Goal: Information Seeking & Learning: Learn about a topic

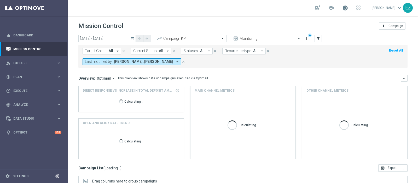
click at [348, 8] on span at bounding box center [345, 8] width 6 height 6
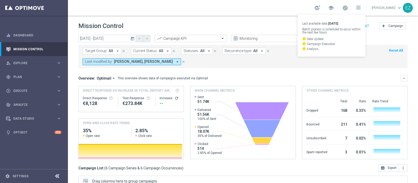
click at [134, 39] on icon "today" at bounding box center [132, 38] width 5 height 5
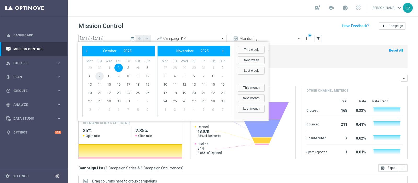
click at [97, 76] on span "7" at bounding box center [99, 76] width 8 height 8
type input "[DATE] - [DATE]"
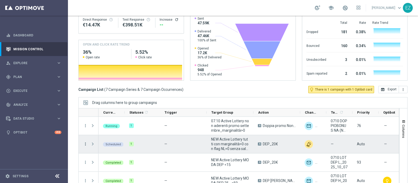
click at [85, 141] on icon "more_vert" at bounding box center [85, 143] width 5 height 5
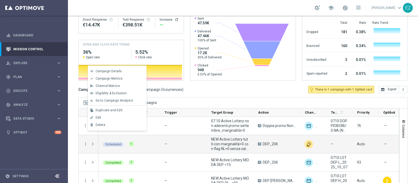
click at [107, 101] on span "Go to Campaign Analysis" at bounding box center [114, 101] width 37 height 4
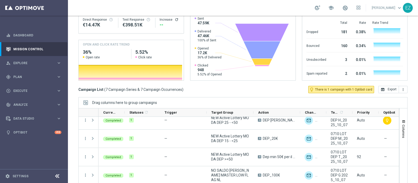
scroll to position [61, 0]
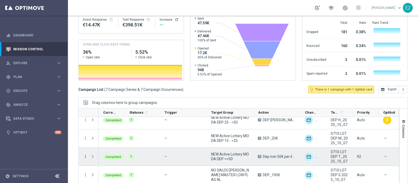
click at [86, 154] on icon "more_vert" at bounding box center [85, 156] width 5 height 5
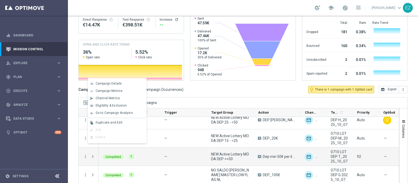
click at [117, 110] on div "bar_chart Go to Campaign Analysis" at bounding box center [117, 112] width 59 height 7
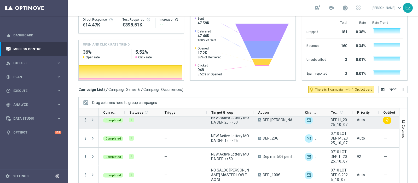
click at [85, 117] on icon "more_vert" at bounding box center [85, 119] width 5 height 5
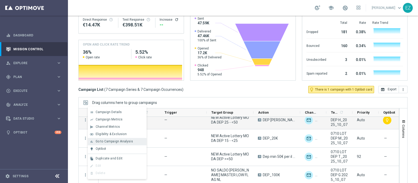
click at [106, 142] on span "Go to Campaign Analysis" at bounding box center [114, 141] width 37 height 4
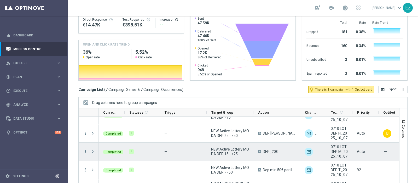
scroll to position [47, 0]
click at [86, 149] on icon "more_vert" at bounding box center [85, 151] width 5 height 5
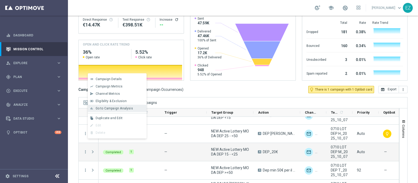
click at [120, 106] on span "Go to Campaign Analysis" at bounding box center [114, 108] width 37 height 4
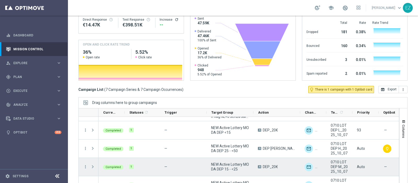
scroll to position [25, 0]
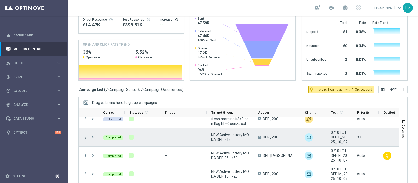
click at [84, 135] on icon "more_vert" at bounding box center [85, 137] width 5 height 5
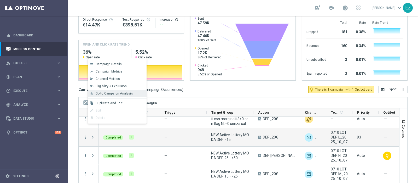
click at [106, 93] on span "Go to Campaign Analysis" at bounding box center [114, 93] width 37 height 4
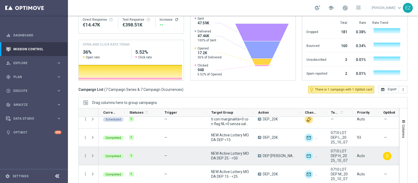
scroll to position [51, 0]
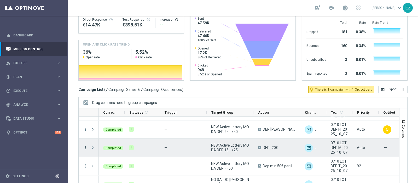
click at [85, 145] on icon "more_vert" at bounding box center [85, 147] width 5 height 5
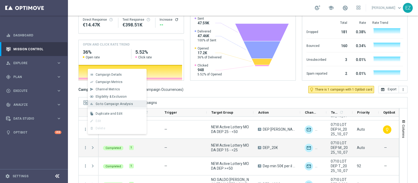
click at [102, 102] on span "Go to Campaign Analysis" at bounding box center [114, 104] width 37 height 4
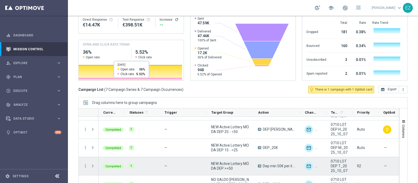
scroll to position [61, 0]
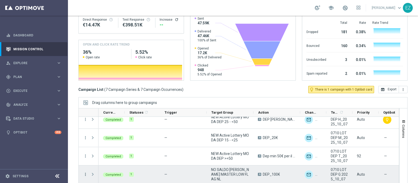
click at [84, 172] on icon "more_vert" at bounding box center [85, 174] width 5 height 5
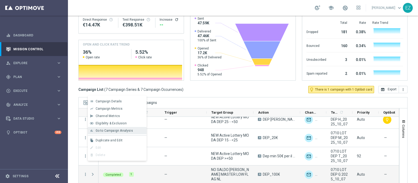
click at [101, 129] on span "Go to Campaign Analysis" at bounding box center [114, 131] width 37 height 4
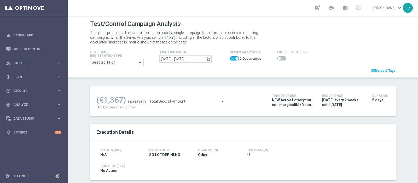
click at [235, 58] on span at bounding box center [236, 58] width 3 height 3
click at [234, 58] on input "checkbox" at bounding box center [234, 58] width 9 height 4
checkbox input "false"
drag, startPoint x: 274, startPoint y: 59, endPoint x: 242, endPoint y: 104, distance: 55.7
click at [278, 58] on span at bounding box center [279, 58] width 3 height 3
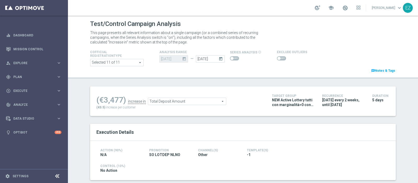
click at [277, 58] on input "checkbox" at bounding box center [281, 58] width 9 height 4
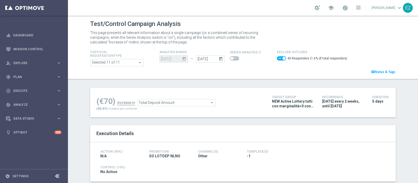
click at [169, 103] on span "Total Deposit Amount" at bounding box center [176, 102] width 78 height 7
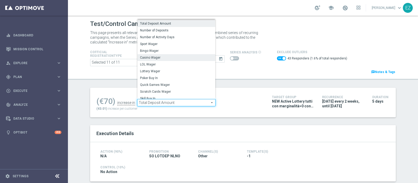
click at [150, 59] on span "Casino Wager" at bounding box center [176, 57] width 73 height 4
checkbox input "false"
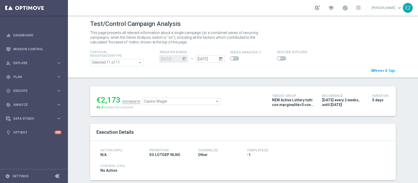
click at [149, 102] on span "Casino Wager" at bounding box center [182, 101] width 78 height 7
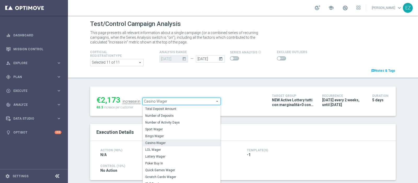
click at [154, 150] on span "LOL Wager" at bounding box center [181, 149] width 73 height 4
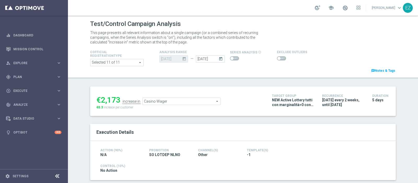
type input "LOL Wager"
click at [278, 58] on span at bounding box center [279, 58] width 3 height 3
click at [277, 58] on input "checkbox" at bounding box center [281, 58] width 9 height 4
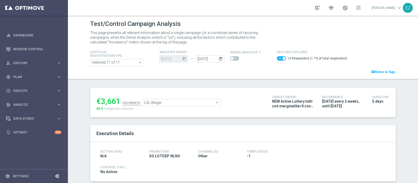
click at [164, 99] on span "LOL Wager" at bounding box center [182, 102] width 78 height 7
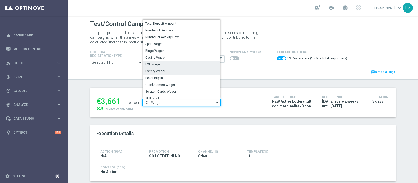
click at [167, 71] on span "Lottery Wager" at bounding box center [181, 71] width 73 height 4
checkbox input "false"
type input "Lottery Wager"
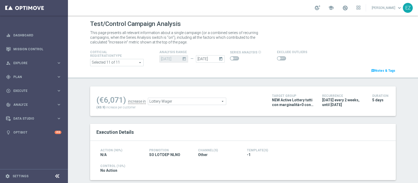
click at [278, 57] on span at bounding box center [279, 58] width 3 height 3
click at [277, 56] on input "checkbox" at bounding box center [281, 58] width 9 height 4
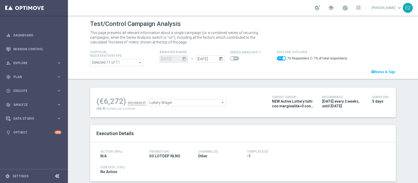
click at [175, 101] on span "Lottery Wager" at bounding box center [187, 102] width 78 height 7
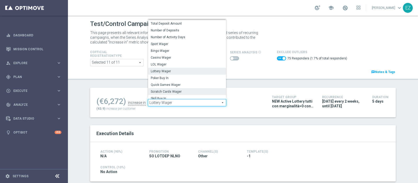
click at [174, 90] on span "Scratch Cards Wager" at bounding box center [187, 91] width 73 height 4
checkbox input "false"
type input "Scratch Cards Wager"
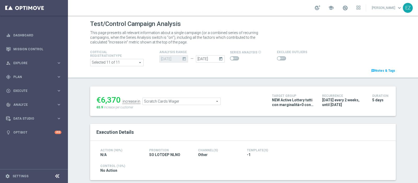
click at [277, 56] on span at bounding box center [281, 58] width 9 height 4
click at [277, 56] on input "checkbox" at bounding box center [281, 58] width 9 height 4
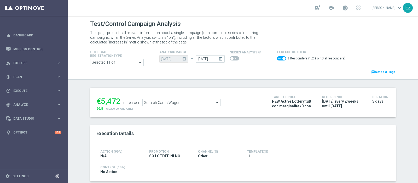
click at [278, 58] on span at bounding box center [281, 58] width 9 height 4
click at [278, 58] on input "checkbox" at bounding box center [281, 58] width 9 height 4
checkbox input "false"
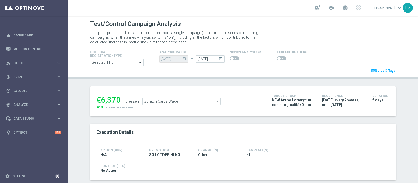
click at [196, 100] on span "Scratch Cards Wager" at bounding box center [182, 101] width 78 height 7
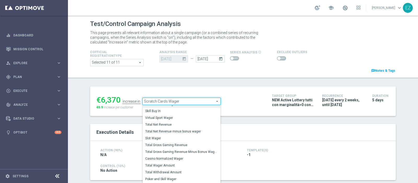
scroll to position [71, 0]
click at [175, 149] on span "Total Gross Gaming Revenue Minus Bonus Wagared" at bounding box center [181, 151] width 73 height 4
type input "Total Gross Gaming Revenue Minus Bonus Wagared"
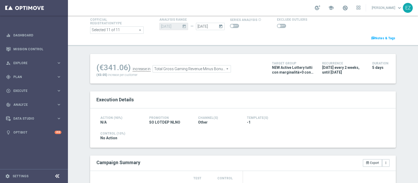
scroll to position [33, 0]
click at [277, 25] on span at bounding box center [281, 25] width 9 height 4
click at [277, 25] on input "checkbox" at bounding box center [281, 25] width 9 height 4
checkbox input "true"
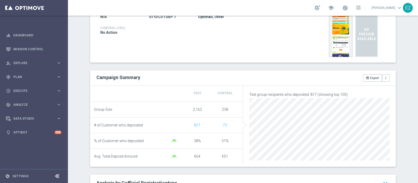
scroll to position [15, 0]
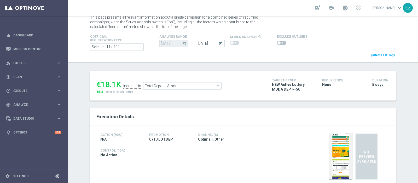
click at [277, 42] on label at bounding box center [281, 43] width 9 height 4
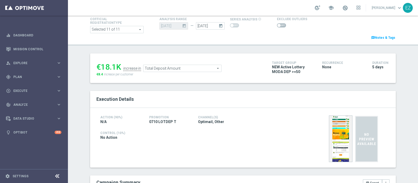
scroll to position [34, 0]
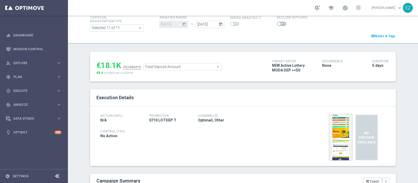
click at [278, 25] on span at bounding box center [279, 23] width 3 height 3
click at [277, 25] on input "checkbox" at bounding box center [281, 24] width 9 height 4
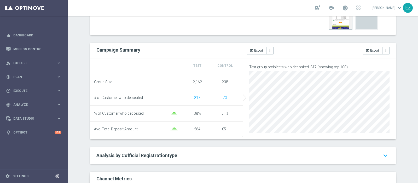
scroll to position [25, 0]
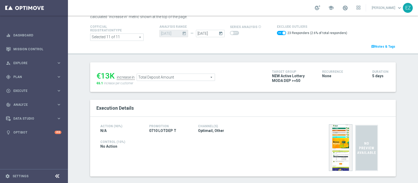
click at [178, 76] on span "Total Deposit Amount" at bounding box center [176, 77] width 78 height 7
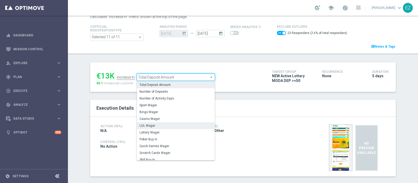
click at [156, 125] on span "LOL Wager" at bounding box center [176, 125] width 73 height 4
checkbox input "false"
type input "LOL Wager"
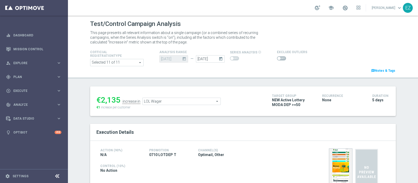
click at [278, 57] on span at bounding box center [279, 58] width 3 height 3
click at [277, 57] on input "checkbox" at bounding box center [281, 58] width 9 height 4
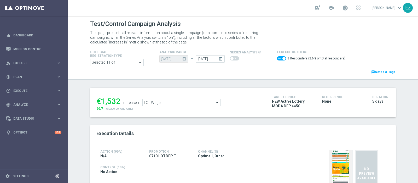
scroll to position [26, 0]
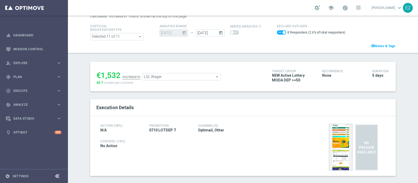
click at [194, 78] on span "LOL Wager" at bounding box center [182, 76] width 78 height 7
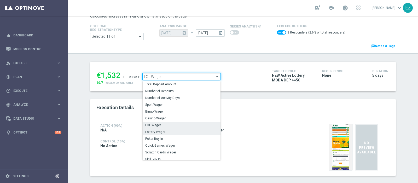
click at [170, 130] on span "Lottery Wager" at bounding box center [181, 132] width 73 height 4
checkbox input "false"
type input "Lottery Wager"
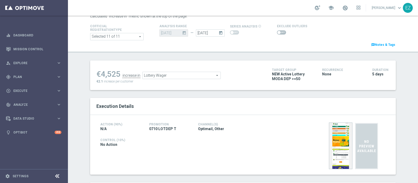
click at [277, 31] on span at bounding box center [281, 32] width 9 height 4
click at [277, 31] on input "checkbox" at bounding box center [281, 32] width 9 height 4
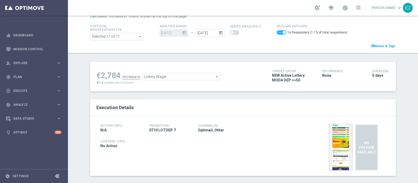
click at [158, 76] on span "Lottery Wager" at bounding box center [182, 76] width 78 height 7
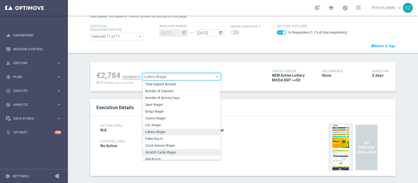
click at [163, 152] on span "Scratch Cards Wager" at bounding box center [181, 152] width 73 height 4
checkbox input "false"
type input "Scratch Cards Wager"
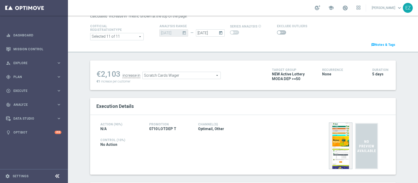
click at [277, 33] on span at bounding box center [281, 32] width 9 height 4
click at [277, 33] on input "checkbox" at bounding box center [281, 32] width 9 height 4
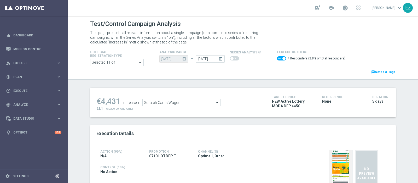
click at [210, 100] on span "Scratch Cards Wager" at bounding box center [182, 102] width 78 height 7
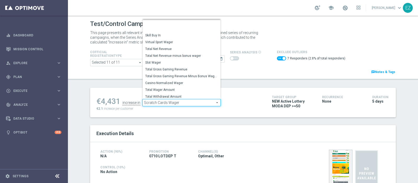
scroll to position [75, 0]
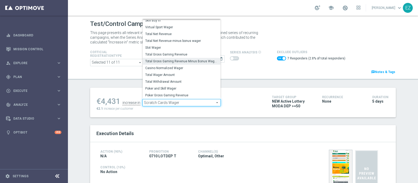
click at [184, 62] on span "Total Gross Gaming Revenue Minus Bonus Wagared" at bounding box center [181, 61] width 73 height 4
checkbox input "false"
type input "Total Gross Gaming Revenue Minus Bonus Wagared"
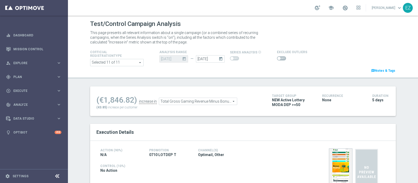
click at [278, 58] on span at bounding box center [279, 58] width 3 height 3
click at [277, 58] on input "checkbox" at bounding box center [281, 58] width 9 height 4
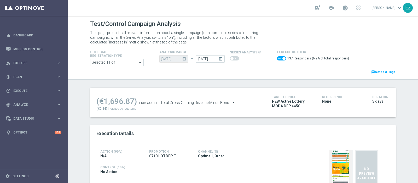
click at [223, 103] on span "Total Gross Gaming Revenue Minus Bonus Wagared" at bounding box center [198, 102] width 78 height 7
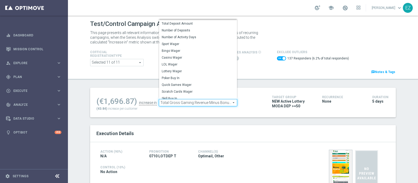
click at [251, 96] on ul "(€1,696.87) increase in Total Gross Gaming Revenue Minus Bonus Wagared Total Gr…" at bounding box center [180, 100] width 170 height 12
checkbox input "false"
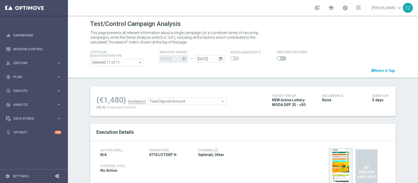
click at [278, 58] on span at bounding box center [281, 58] width 9 height 4
click at [278, 58] on input "checkbox" at bounding box center [281, 58] width 9 height 4
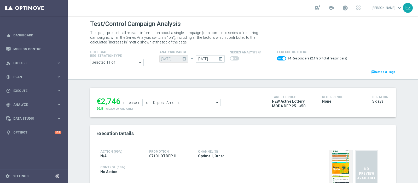
click at [206, 103] on span "Total Deposit Amount" at bounding box center [182, 102] width 78 height 7
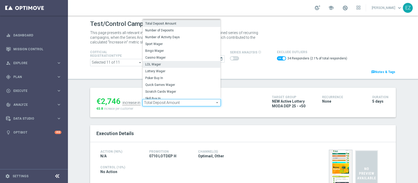
click at [165, 64] on span "LOL Wager" at bounding box center [181, 64] width 73 height 4
checkbox input "false"
type input "LOL Wager"
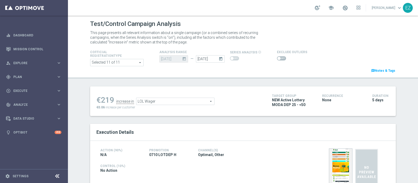
click at [277, 57] on span at bounding box center [281, 58] width 9 height 4
click at [277, 57] on input "checkbox" at bounding box center [281, 58] width 9 height 4
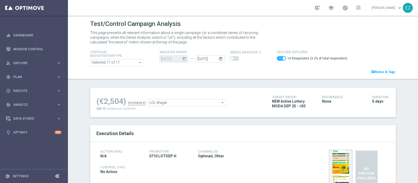
click at [169, 100] on span "LOL Wager" at bounding box center [187, 102] width 78 height 7
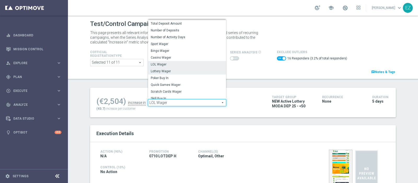
click at [176, 72] on span "Lottery Wager" at bounding box center [187, 71] width 73 height 4
checkbox input "false"
type input "Lottery Wager"
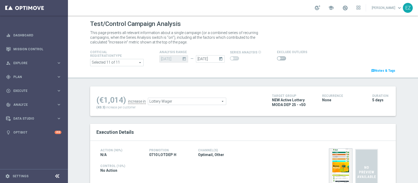
click at [278, 58] on span at bounding box center [279, 58] width 3 height 3
click at [277, 58] on input "checkbox" at bounding box center [281, 58] width 9 height 4
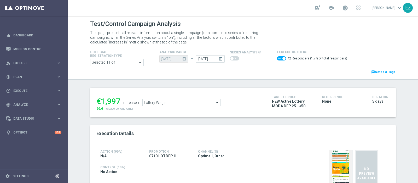
click at [277, 57] on span at bounding box center [281, 58] width 9 height 4
click at [277, 57] on input "checkbox" at bounding box center [281, 58] width 9 height 4
checkbox input "false"
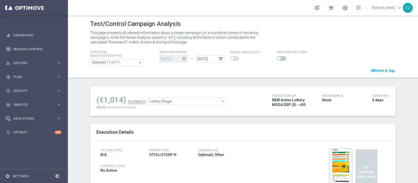
click at [192, 105] on div "(€1,014) increase in Lottery Wager Lottery Wager arrow_drop_down search (€0.3) …" at bounding box center [180, 101] width 168 height 17
click at [191, 99] on span "Lottery Wager" at bounding box center [187, 101] width 78 height 7
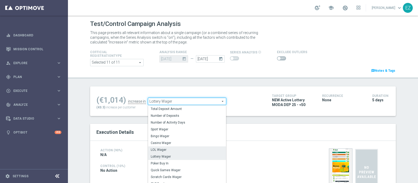
click at [176, 151] on span "LOL Wager" at bounding box center [187, 149] width 73 height 4
type input "LOL Wager"
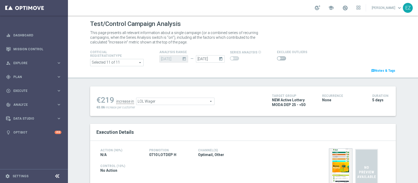
click at [278, 56] on span at bounding box center [281, 58] width 9 height 4
click at [278, 56] on input "checkbox" at bounding box center [281, 58] width 9 height 4
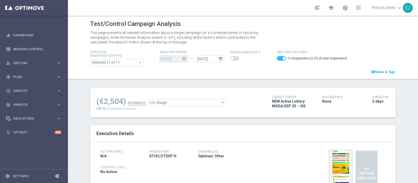
click at [193, 103] on span "LOL Wager" at bounding box center [187, 102] width 78 height 7
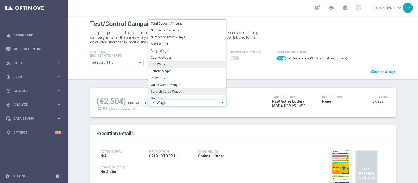
click at [181, 88] on label "Scratch Cards Wager" at bounding box center [187, 91] width 78 height 7
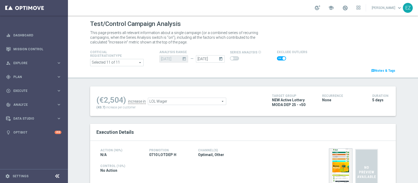
checkbox input "false"
type input "Scratch Cards Wager"
click at [278, 57] on span at bounding box center [281, 58] width 9 height 4
click at [278, 57] on input "checkbox" at bounding box center [281, 58] width 9 height 4
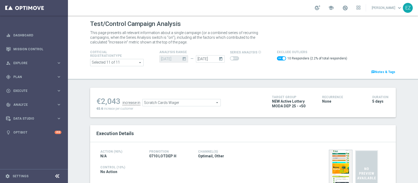
click at [145, 101] on span "Scratch Cards Wager" at bounding box center [182, 102] width 78 height 7
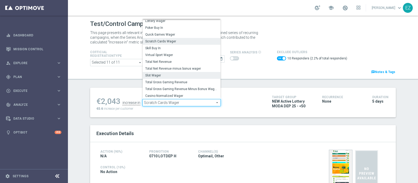
scroll to position [49, 0]
click at [172, 90] on span "Total Gross Gaming Revenue Minus Bonus Wagared" at bounding box center [181, 88] width 73 height 4
checkbox input "false"
type input "Total Gross Gaming Revenue Minus Bonus Wagared"
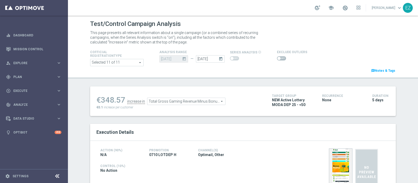
click at [277, 59] on input "checkbox" at bounding box center [281, 58] width 9 height 4
checkbox input "true"
click at [278, 58] on span at bounding box center [279, 58] width 3 height 3
click at [277, 58] on input "checkbox" at bounding box center [281, 58] width 9 height 4
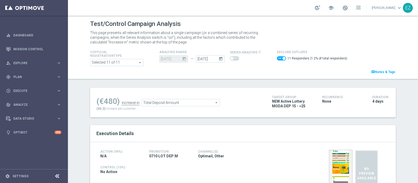
click at [195, 101] on span "Total Deposit Amount" at bounding box center [181, 102] width 78 height 7
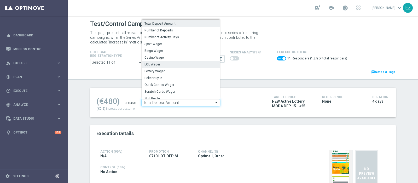
click at [168, 67] on label "LOL Wager" at bounding box center [181, 64] width 78 height 7
checkbox input "false"
type input "LOL Wager"
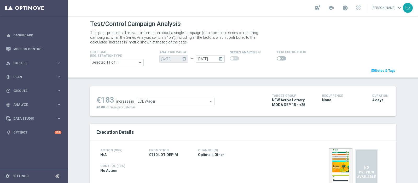
click at [277, 59] on label at bounding box center [281, 58] width 9 height 4
click at [277, 59] on input "checkbox" at bounding box center [281, 58] width 9 height 4
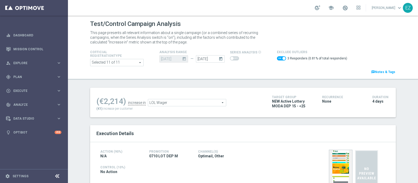
click at [194, 103] on span "LOL Wager" at bounding box center [187, 102] width 78 height 7
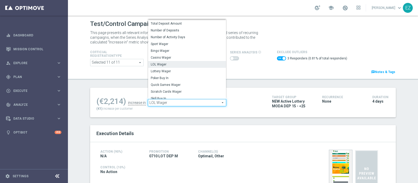
click at [172, 73] on label "Lottery Wager" at bounding box center [187, 71] width 78 height 7
checkbox input "false"
type input "Lottery Wager"
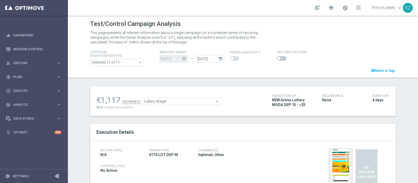
click at [279, 60] on span at bounding box center [281, 58] width 9 height 4
click at [279, 60] on input "checkbox" at bounding box center [281, 58] width 9 height 4
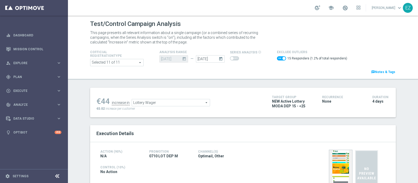
click at [176, 100] on span "Lottery Wager" at bounding box center [171, 102] width 78 height 7
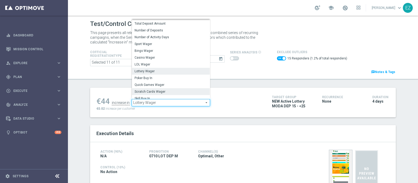
click at [153, 89] on span "Scratch Cards Wager" at bounding box center [171, 91] width 73 height 4
checkbox input "false"
type input "Scratch Cards Wager"
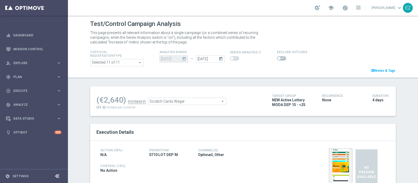
click at [278, 59] on span at bounding box center [279, 58] width 3 height 3
click at [277, 59] on input "checkbox" at bounding box center [281, 58] width 9 height 4
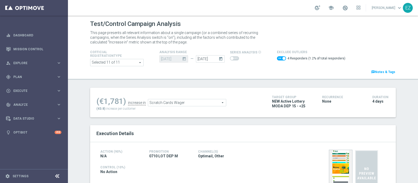
click at [165, 103] on span "Scratch Cards Wager" at bounding box center [187, 102] width 78 height 7
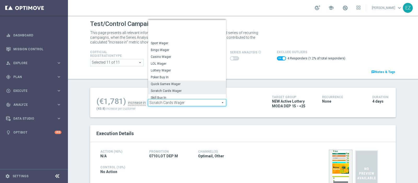
scroll to position [63, 0]
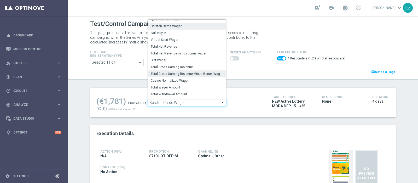
click at [170, 75] on span "Total Gross Gaming Revenue Minus Bonus Wagared" at bounding box center [187, 74] width 73 height 4
checkbox input "false"
type input "Total Gross Gaming Revenue Minus Bonus Wagared"
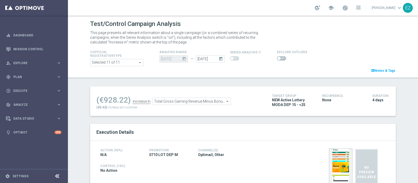
click at [278, 57] on span at bounding box center [279, 58] width 3 height 3
click at [277, 57] on input "checkbox" at bounding box center [281, 58] width 9 height 4
checkbox input "true"
click at [278, 59] on span at bounding box center [281, 58] width 9 height 4
click at [278, 59] on input "checkbox" at bounding box center [281, 58] width 9 height 4
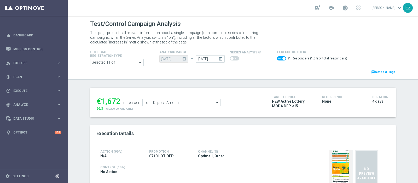
click at [190, 102] on span "Total Deposit Amount" at bounding box center [182, 102] width 78 height 7
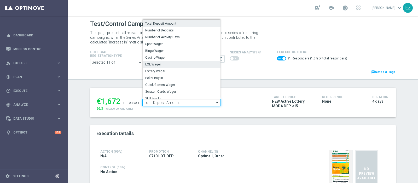
click at [158, 64] on span "LOL Wager" at bounding box center [181, 64] width 73 height 4
checkbox input "false"
type input "LOL Wager"
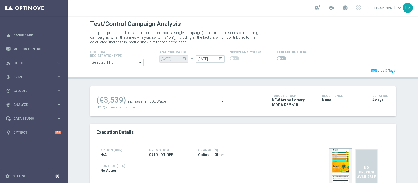
click at [277, 57] on span at bounding box center [281, 58] width 9 height 4
click at [277, 57] on input "checkbox" at bounding box center [281, 58] width 9 height 4
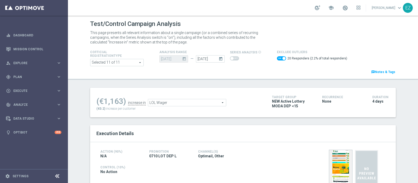
click at [205, 102] on span "LOL Wager" at bounding box center [187, 102] width 78 height 7
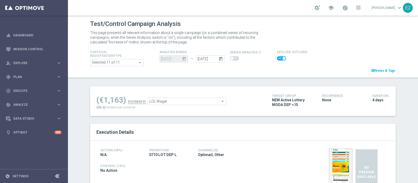
checkbox input "false"
type input "Lottery Wager"
click at [278, 57] on span at bounding box center [279, 58] width 3 height 3
click at [277, 57] on input "checkbox" at bounding box center [281, 58] width 9 height 4
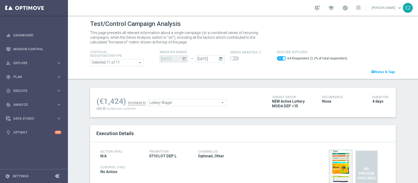
click at [213, 103] on span "Lottery Wager" at bounding box center [187, 102] width 78 height 7
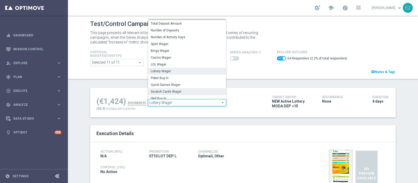
click at [181, 90] on span "Scratch Cards Wager" at bounding box center [187, 91] width 73 height 4
checkbox input "false"
type input "Scratch Cards Wager"
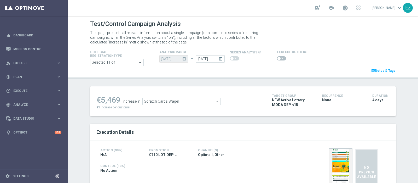
click at [278, 58] on span at bounding box center [279, 58] width 3 height 3
click at [277, 58] on input "checkbox" at bounding box center [281, 58] width 9 height 4
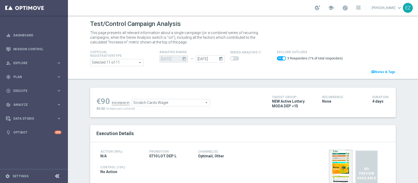
click at [147, 103] on span "Scratch Cards Wager" at bounding box center [171, 102] width 78 height 7
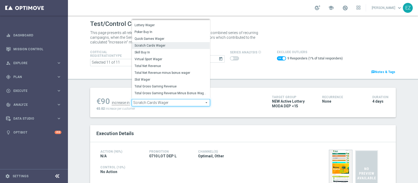
scroll to position [63, 0]
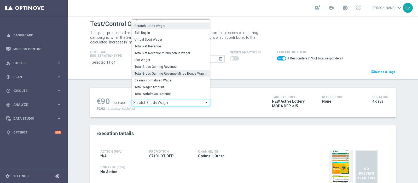
click at [163, 73] on span "Total Gross Gaming Revenue Minus Bonus Wagared" at bounding box center [171, 73] width 73 height 4
checkbox input "false"
type input "Total Gross Gaming Revenue Minus Bonus Wagared"
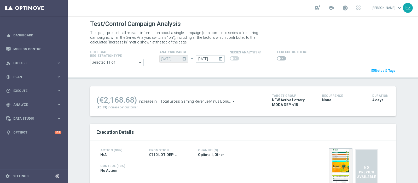
click at [278, 58] on span at bounding box center [279, 58] width 3 height 3
click at [277, 58] on input "checkbox" at bounding box center [281, 58] width 9 height 4
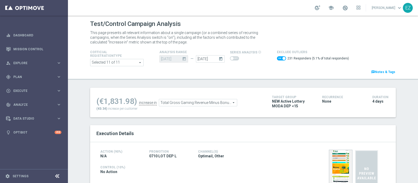
click at [277, 58] on span at bounding box center [281, 58] width 9 height 4
click at [277, 58] on input "checkbox" at bounding box center [281, 58] width 9 height 4
checkbox input "false"
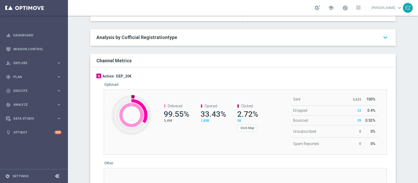
scroll to position [253, 0]
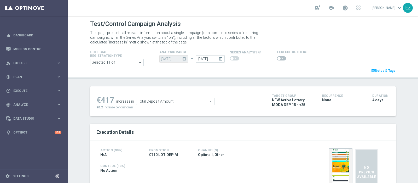
click at [186, 97] on ul "€417 increase in Total Deposit Amount Total Deposit Amount arrow_drop_down sear…" at bounding box center [180, 99] width 170 height 12
click at [184, 103] on span "Total Deposit Amount" at bounding box center [175, 101] width 78 height 7
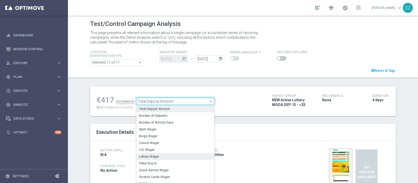
click at [151, 156] on span "Lottery Wager" at bounding box center [175, 156] width 73 height 4
type input "Lottery Wager"
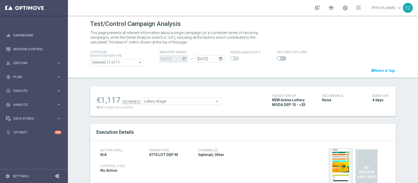
click at [277, 58] on span at bounding box center [281, 58] width 9 height 4
click at [277, 58] on input "checkbox" at bounding box center [281, 58] width 9 height 4
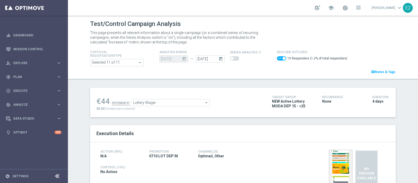
click at [171, 103] on span "Lottery Wager" at bounding box center [171, 102] width 78 height 7
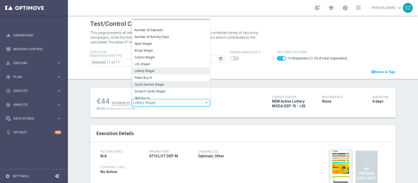
scroll to position [14, 0]
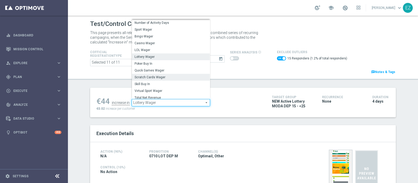
click at [162, 77] on span "Scratch Cards Wager" at bounding box center [171, 77] width 73 height 4
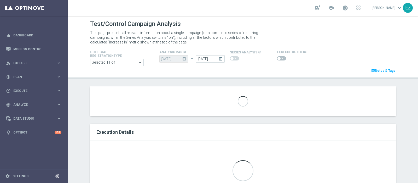
checkbox input "false"
type input "Scratch Cards Wager"
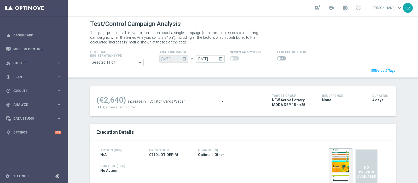
click at [277, 60] on span at bounding box center [281, 58] width 9 height 4
click at [277, 60] on input "checkbox" at bounding box center [281, 58] width 9 height 4
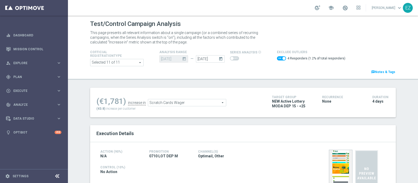
click at [201, 100] on span "Scratch Cards Wager" at bounding box center [187, 102] width 78 height 7
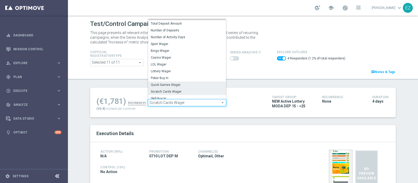
scroll to position [68, 0]
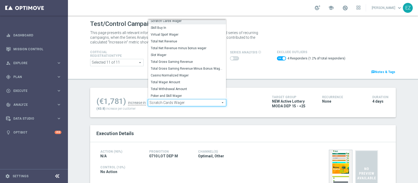
click at [184, 70] on span "Total Gross Gaming Revenue Minus Bonus Wagared" at bounding box center [187, 68] width 73 height 4
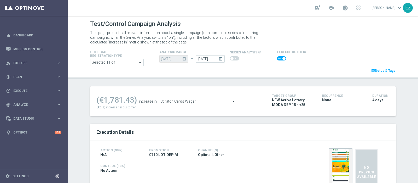
checkbox input "false"
type input "Total Gross Gaming Revenue Minus Bonus Wagared"
drag, startPoint x: 275, startPoint y: 61, endPoint x: 278, endPoint y: 59, distance: 3.4
click at [277, 60] on div at bounding box center [292, 58] width 30 height 6
click at [279, 59] on span at bounding box center [281, 58] width 9 height 4
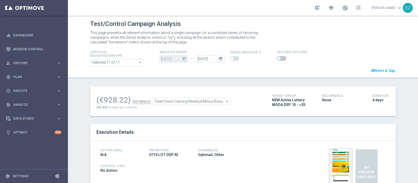
click at [279, 59] on input "checkbox" at bounding box center [281, 58] width 9 height 4
checkbox input "true"
click at [278, 58] on span at bounding box center [279, 58] width 3 height 3
click at [277, 58] on input "checkbox" at bounding box center [281, 58] width 9 height 4
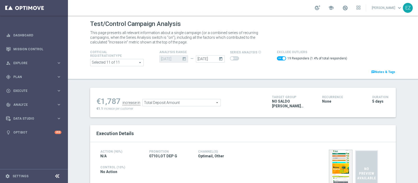
click at [200, 103] on span "Total Deposit Amount" at bounding box center [182, 102] width 78 height 7
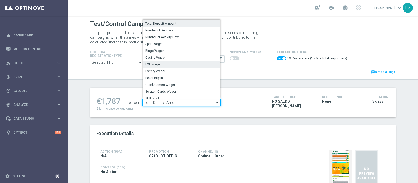
click at [152, 65] on span "LOL Wager" at bounding box center [181, 64] width 73 height 4
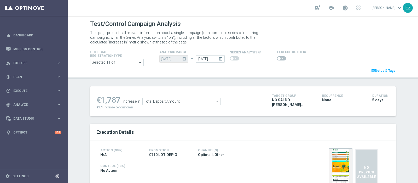
checkbox input "false"
type input "LOL Wager"
click at [154, 101] on span "LOL Wager" at bounding box center [182, 101] width 78 height 7
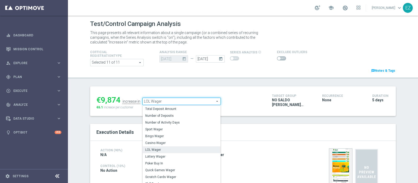
click at [270, 69] on div "Cofficial Registrationtype Selected 11 of 11 arrow_drop_down search Show Select…" at bounding box center [243, 61] width 314 height 25
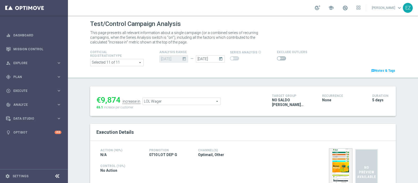
click at [278, 57] on span at bounding box center [279, 58] width 3 height 3
click at [277, 57] on input "checkbox" at bounding box center [281, 58] width 9 height 4
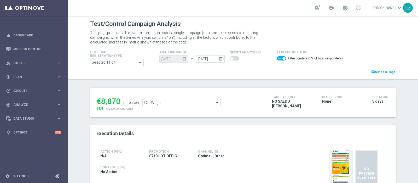
click at [155, 103] on span "LOL Wager" at bounding box center [182, 102] width 78 height 7
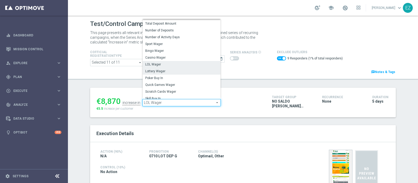
click at [164, 72] on span "Lottery Wager" at bounding box center [181, 71] width 73 height 4
checkbox input "false"
type input "Lottery Wager"
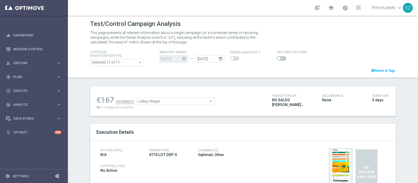
click at [280, 56] on div at bounding box center [292, 58] width 30 height 6
click at [278, 59] on span at bounding box center [279, 58] width 3 height 3
click at [277, 59] on input "checkbox" at bounding box center [281, 58] width 9 height 4
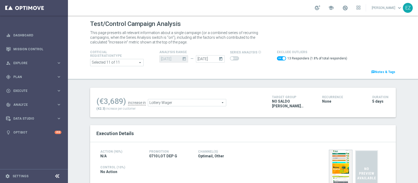
click at [212, 100] on span "Lottery Wager" at bounding box center [187, 102] width 78 height 7
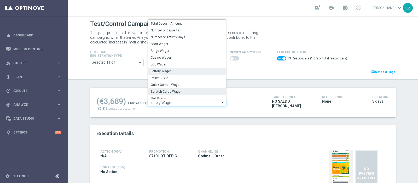
click at [172, 91] on span "Scratch Cards Wager" at bounding box center [187, 91] width 73 height 4
checkbox input "false"
type input "Scratch Cards Wager"
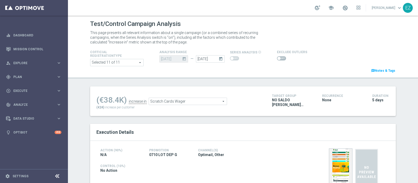
click at [277, 60] on span at bounding box center [281, 58] width 9 height 4
click at [277, 60] on input "checkbox" at bounding box center [281, 58] width 9 height 4
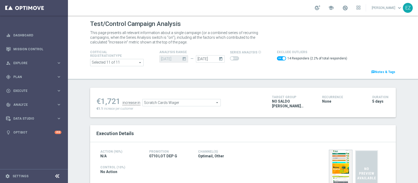
click at [206, 101] on span "Scratch Cards Wager" at bounding box center [182, 102] width 78 height 7
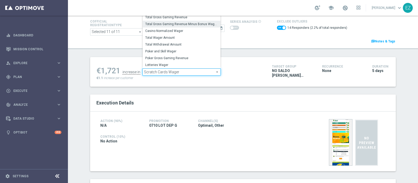
scroll to position [4, 0]
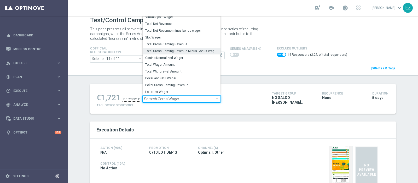
click at [179, 48] on label "Total Gross Gaming Revenue Minus Bonus Wagared" at bounding box center [182, 51] width 78 height 7
checkbox input "false"
type input "Total Gross Gaming Revenue Minus Bonus Wagared"
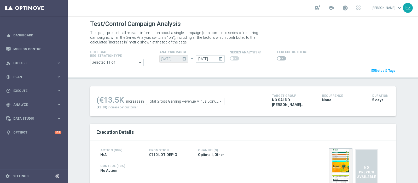
click at [277, 57] on span at bounding box center [281, 58] width 9 height 4
click at [277, 57] on input "checkbox" at bounding box center [281, 58] width 9 height 4
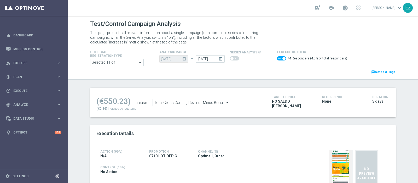
click at [203, 102] on span "Total Gross Gaming Revenue Minus Bonus Wagared" at bounding box center [192, 102] width 78 height 7
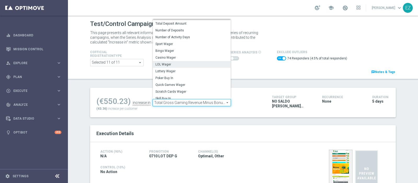
click at [174, 64] on span "LOL Wager" at bounding box center [191, 64] width 73 height 4
checkbox input "false"
type input "LOL Wager"
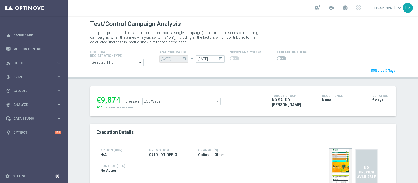
scroll to position [9, 0]
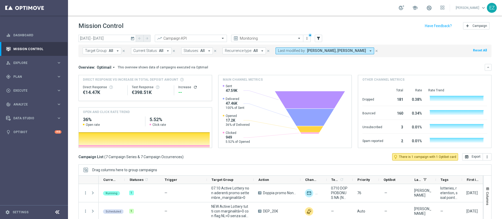
drag, startPoint x: 398, startPoint y: 0, endPoint x: 242, endPoint y: 20, distance: 157.2
click at [242, 20] on header "Mission Control add Campaign" at bounding box center [285, 25] width 434 height 19
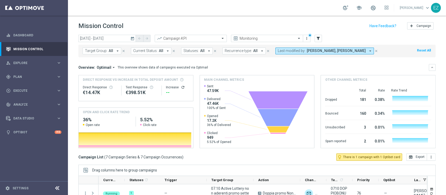
drag, startPoint x: 482, startPoint y: 0, endPoint x: 166, endPoint y: 15, distance: 316.3
click at [168, 15] on div "school Elena Zarbin keyboard_arrow_down EZ" at bounding box center [257, 8] width 378 height 16
